Goal: Contribute content: Add original content to the website for others to see

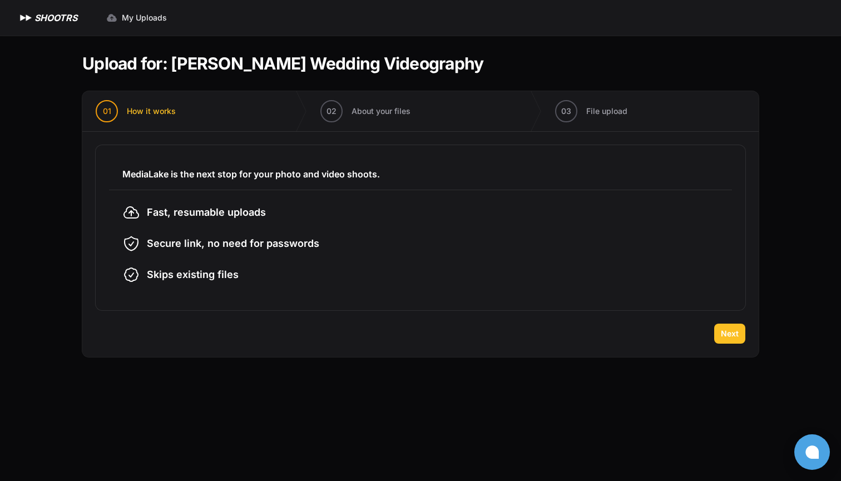
click at [732, 325] on button "Next" at bounding box center [729, 334] width 31 height 20
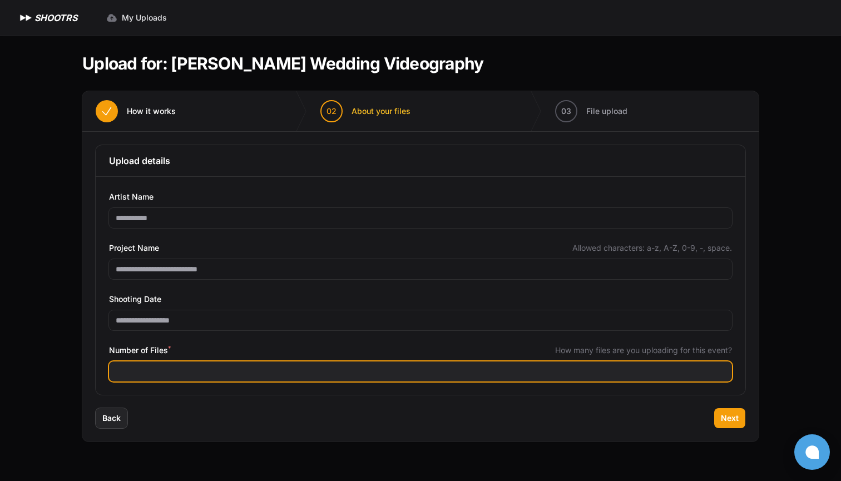
click at [205, 372] on input "Number of Files *" at bounding box center [420, 372] width 623 height 20
click at [312, 366] on input "Number of Files *" at bounding box center [420, 372] width 623 height 20
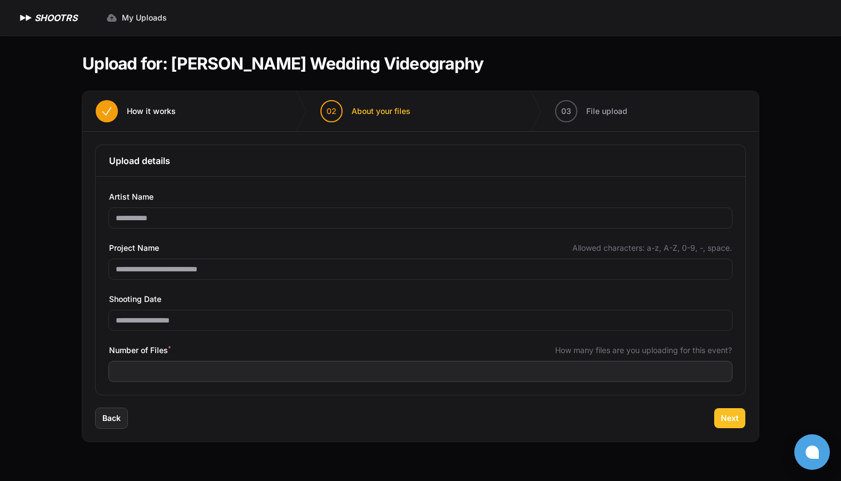
click at [738, 417] on span "Next" at bounding box center [730, 418] width 18 height 11
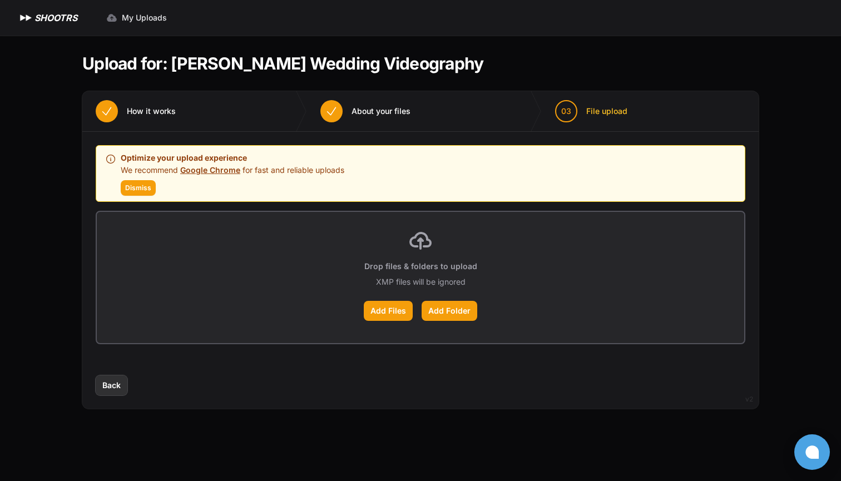
click at [107, 384] on span "Back" at bounding box center [111, 385] width 18 height 11
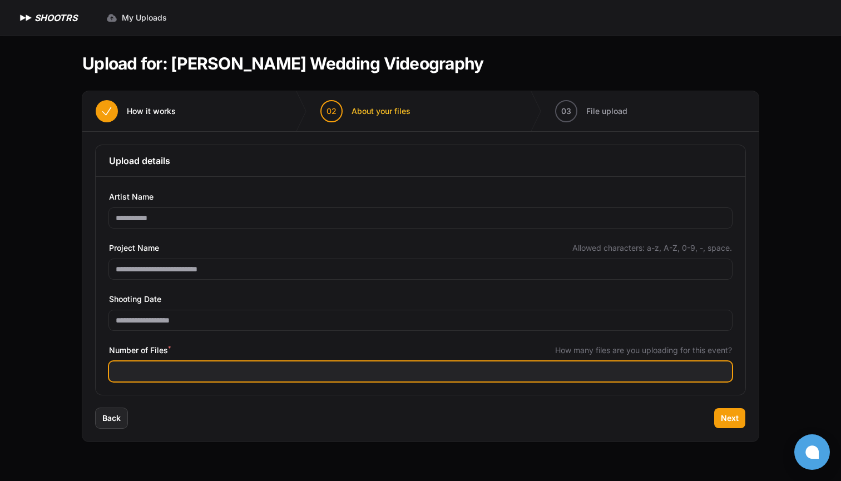
click at [150, 365] on input "***" at bounding box center [420, 372] width 623 height 20
click at [140, 371] on input "**" at bounding box center [420, 372] width 623 height 20
type input "***"
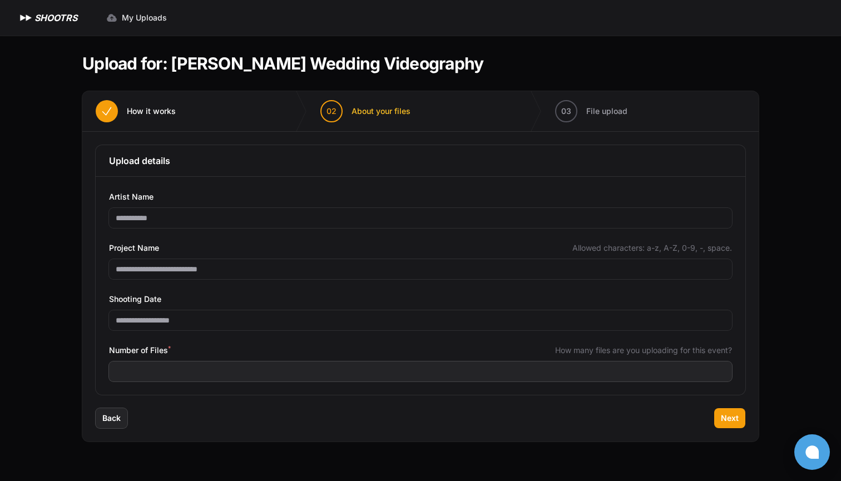
click at [166, 412] on div "Back Next" at bounding box center [420, 424] width 677 height 33
click at [718, 424] on button "Next" at bounding box center [729, 418] width 31 height 20
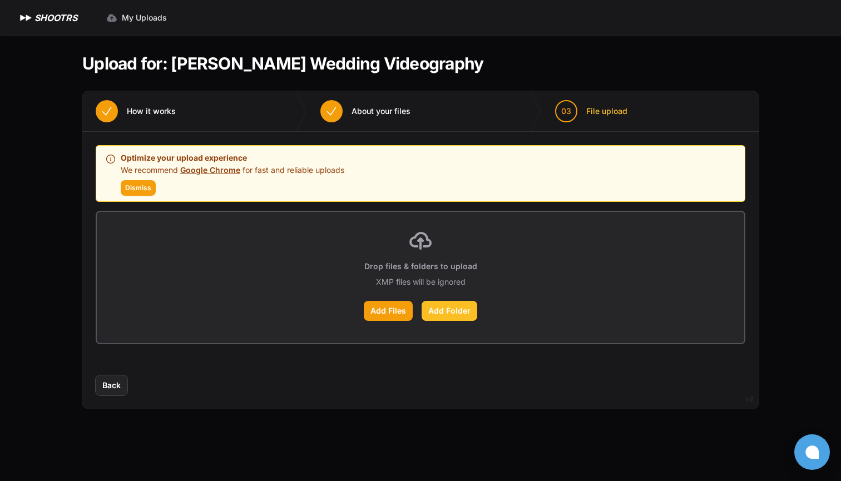
click at [442, 313] on label "Add Folder" at bounding box center [450, 311] width 56 height 20
click at [0, 0] on input "Add Folder" at bounding box center [0, 0] width 0 height 0
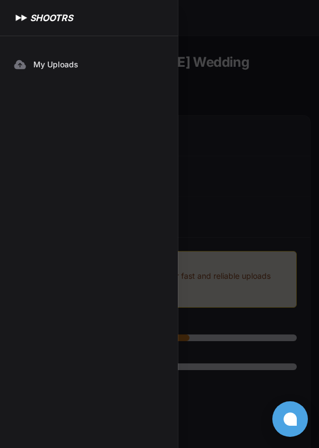
click at [140, 37] on nav "My Uploads" at bounding box center [89, 242] width 178 height 412
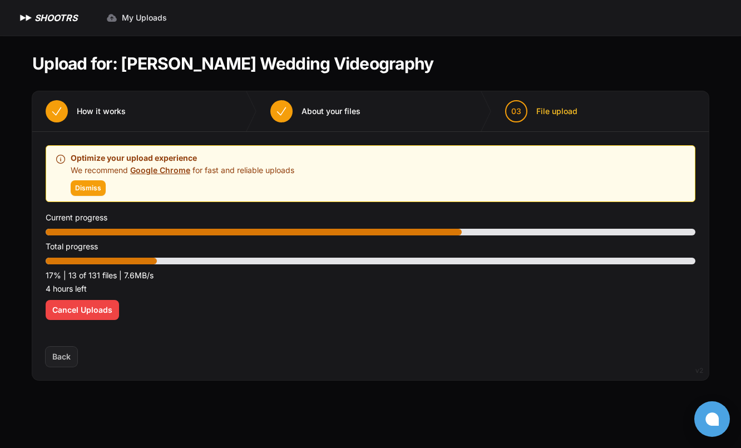
click at [17, 270] on main "Upload for: [PERSON_NAME] Wedding Videography 01 How it works" at bounding box center [370, 242] width 712 height 412
click at [476, 52] on section "Upload for: [PERSON_NAME] Wedding Videography 01 How it works" at bounding box center [370, 217] width 677 height 362
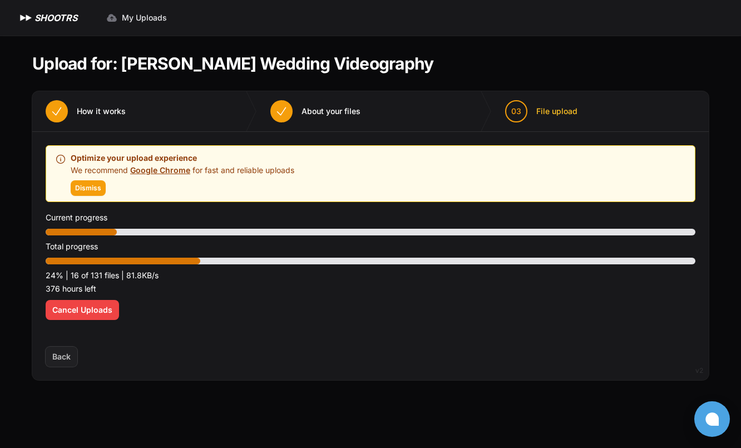
click at [322, 333] on div "Optimize your upload experience We recommend Google Chrome for fast and reliabl…" at bounding box center [371, 239] width 650 height 188
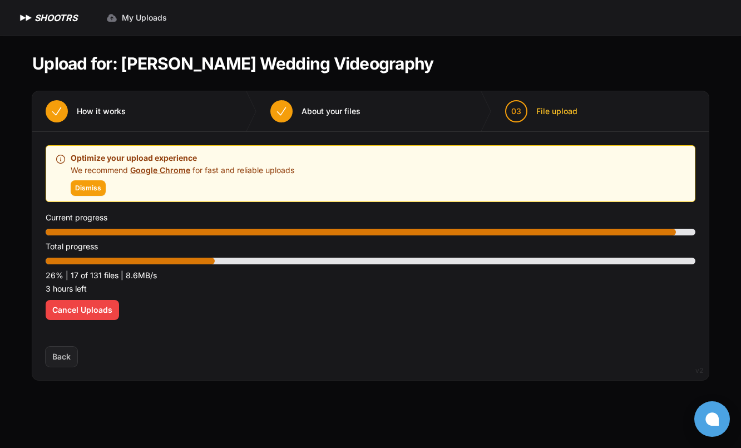
click at [157, 387] on section "Upload for: [PERSON_NAME] Wedding Videography 01 How it works" at bounding box center [370, 217] width 677 height 362
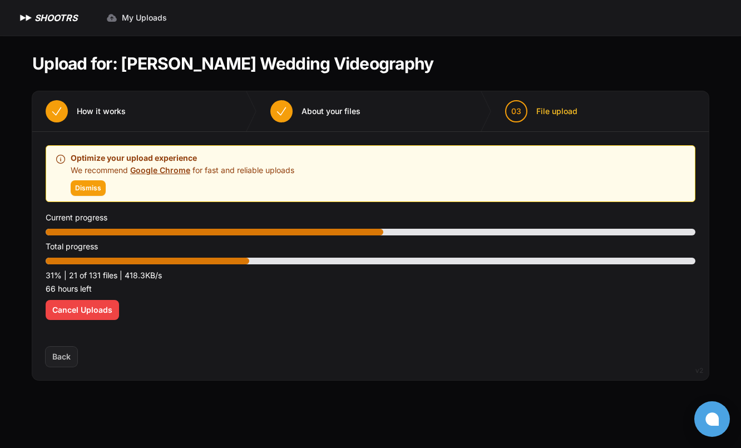
click at [156, 387] on section "Upload for: [PERSON_NAME] Wedding Videography 01 How it works" at bounding box center [370, 217] width 677 height 362
click at [182, 358] on div "Back Next" at bounding box center [370, 363] width 677 height 33
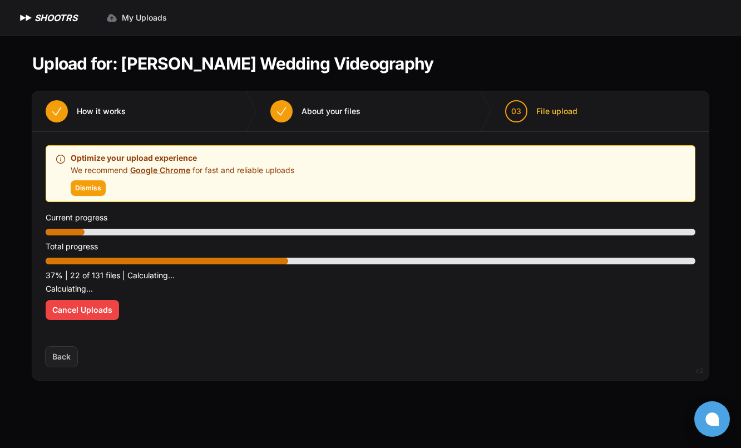
click at [288, 307] on div "Optimize your upload experience We recommend Google Chrome for fast and reliabl…" at bounding box center [371, 239] width 650 height 188
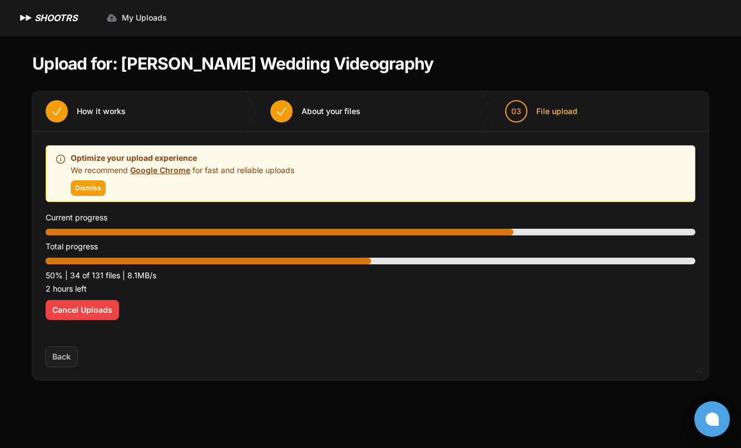
drag, startPoint x: 197, startPoint y: 368, endPoint x: 197, endPoint y: 386, distance: 17.8
click at [197, 384] on section "Upload for: [PERSON_NAME] Wedding Videography 01 How it works" at bounding box center [370, 217] width 677 height 362
click at [172, 404] on main "Upload for: [PERSON_NAME] Wedding Videography 01 How it works" at bounding box center [370, 242] width 712 height 412
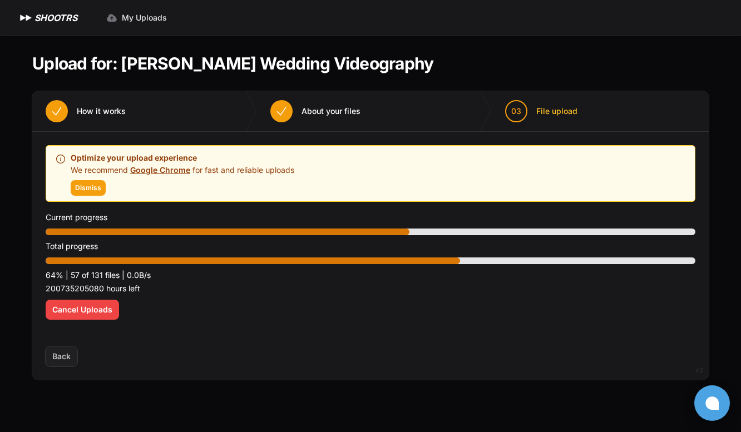
click at [96, 58] on h1 "Upload for: [PERSON_NAME] Wedding Videography" at bounding box center [232, 63] width 401 height 20
